Goal: Task Accomplishment & Management: Use online tool/utility

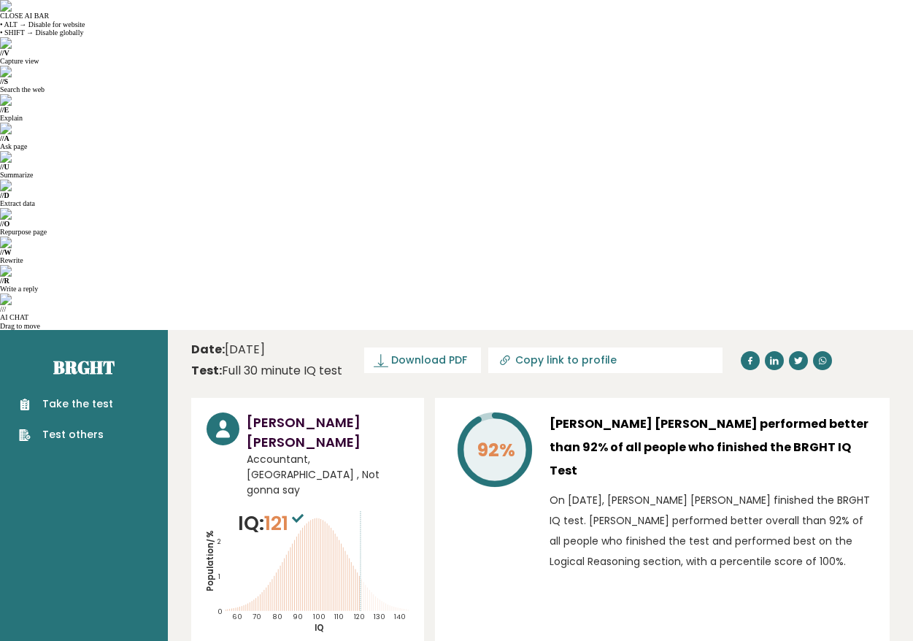
click at [82, 396] on link "Take the test" at bounding box center [66, 403] width 94 height 15
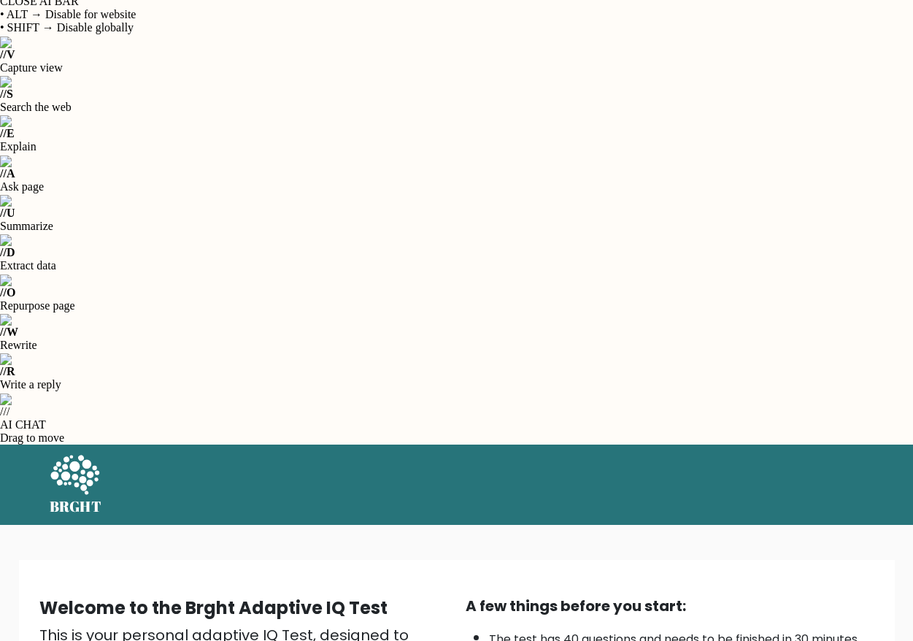
scroll to position [28, 0]
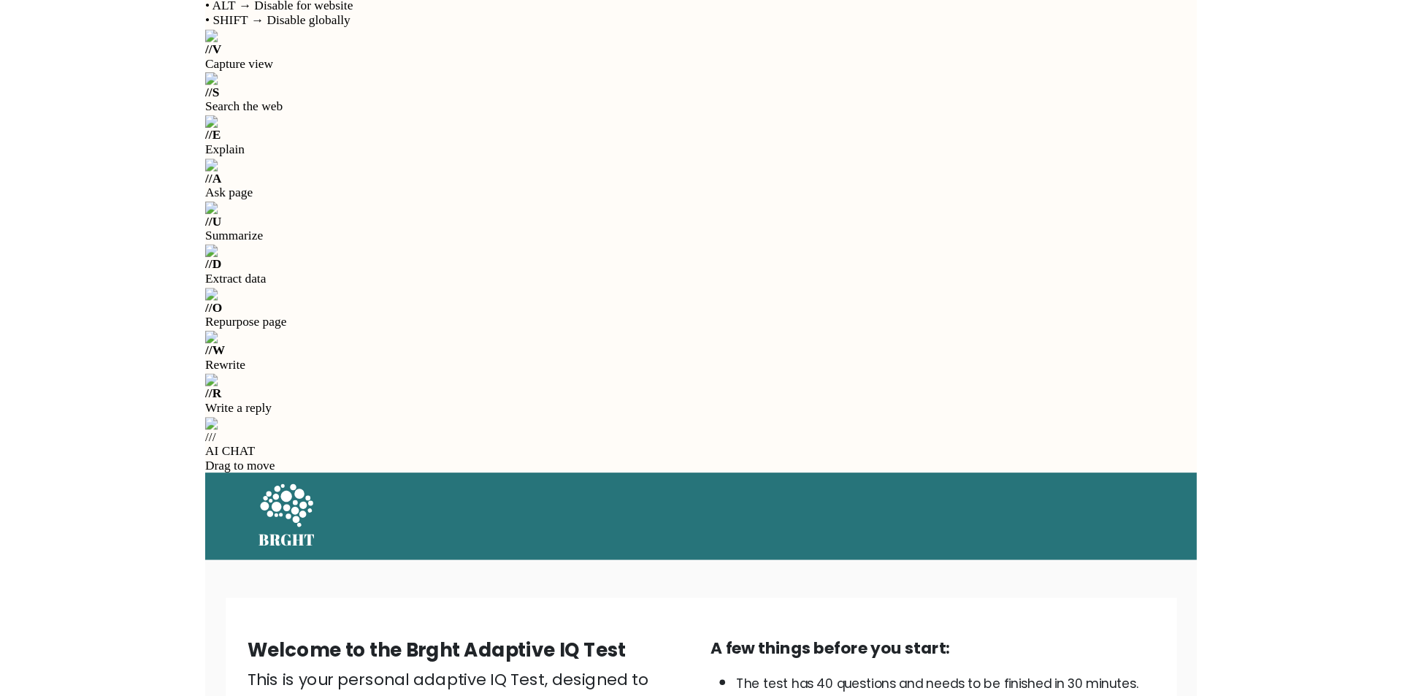
scroll to position [0, 0]
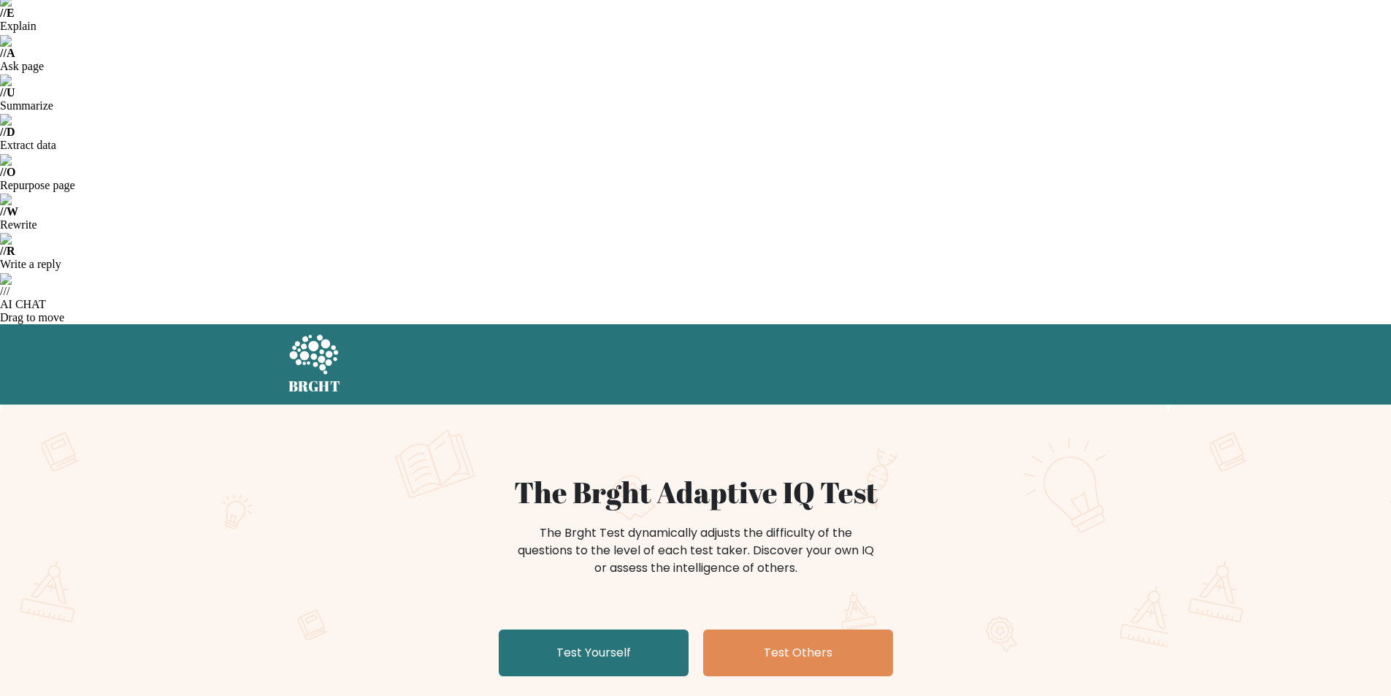
scroll to position [146, 0]
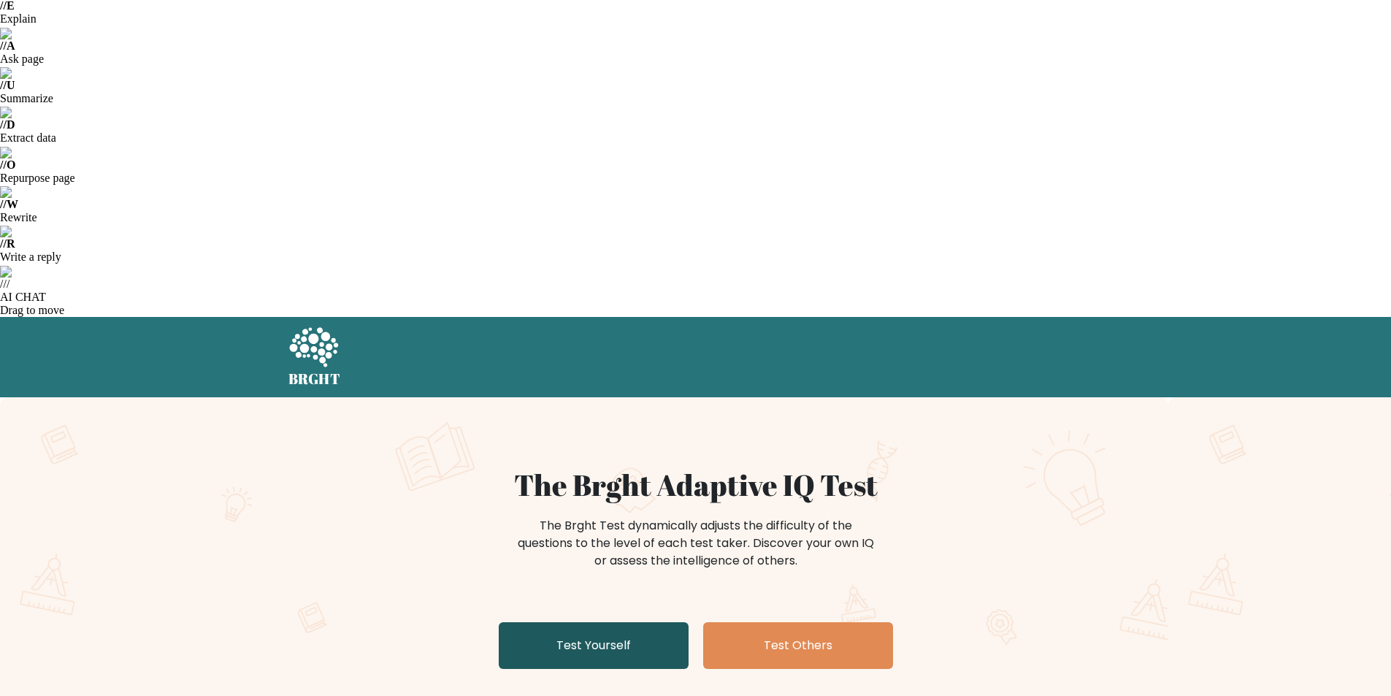
click at [596, 622] on link "Test Yourself" at bounding box center [594, 645] width 190 height 47
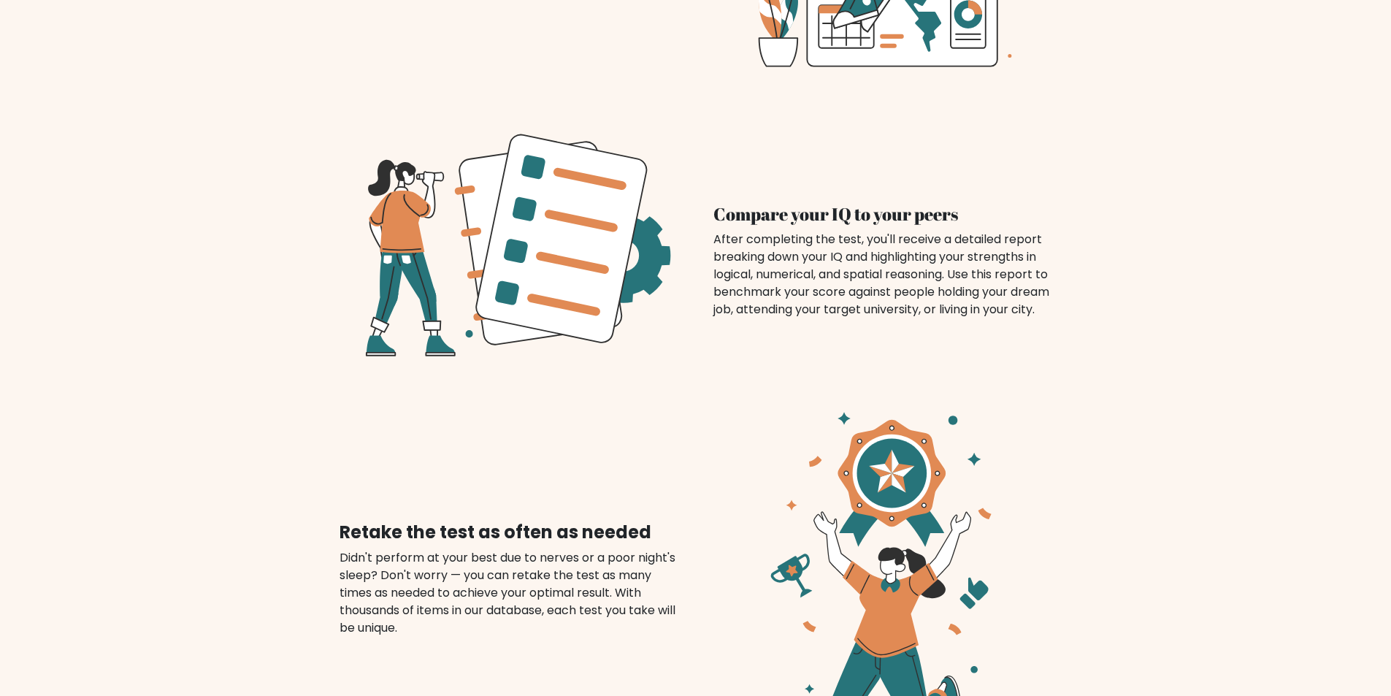
scroll to position [1752, 0]
